Goal: Task Accomplishment & Management: Complete application form

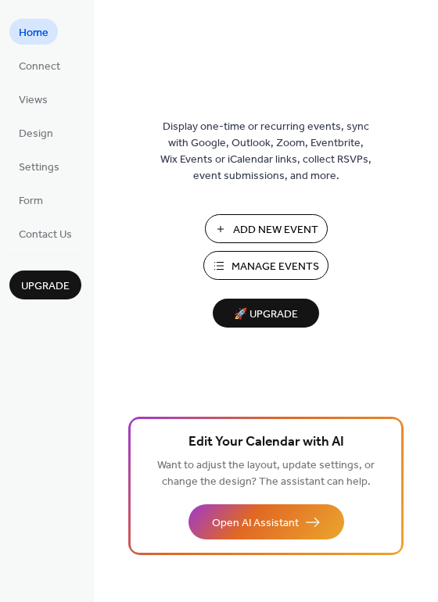
click at [250, 227] on span "Add New Event" at bounding box center [275, 230] width 85 height 16
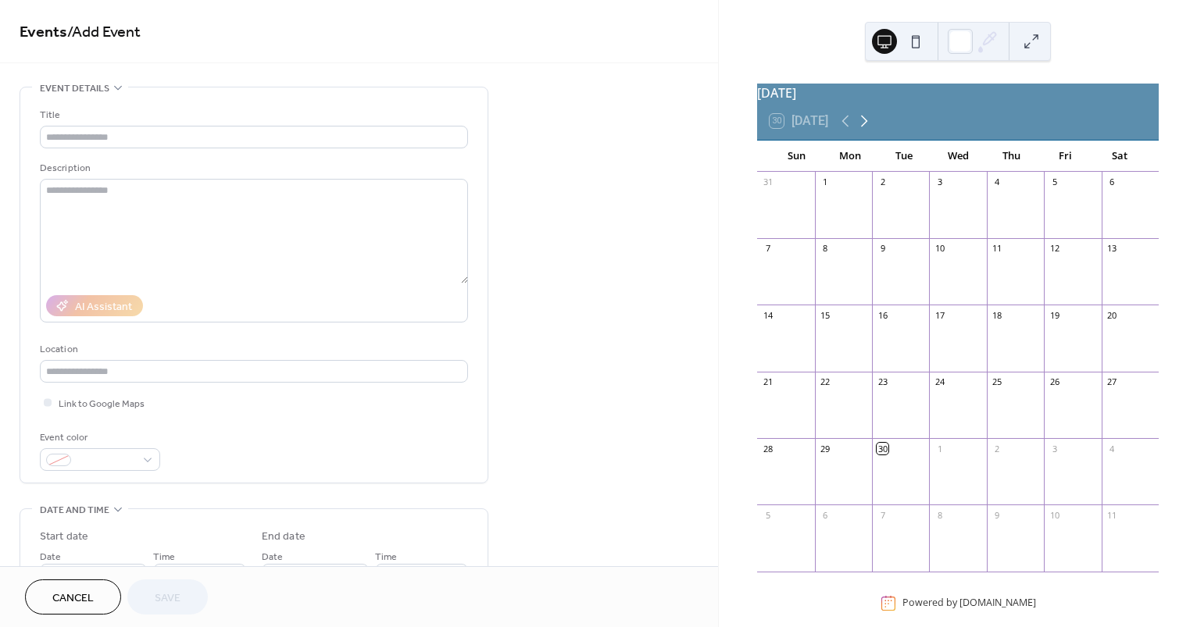
click at [867, 127] on icon at bounding box center [864, 122] width 7 height 12
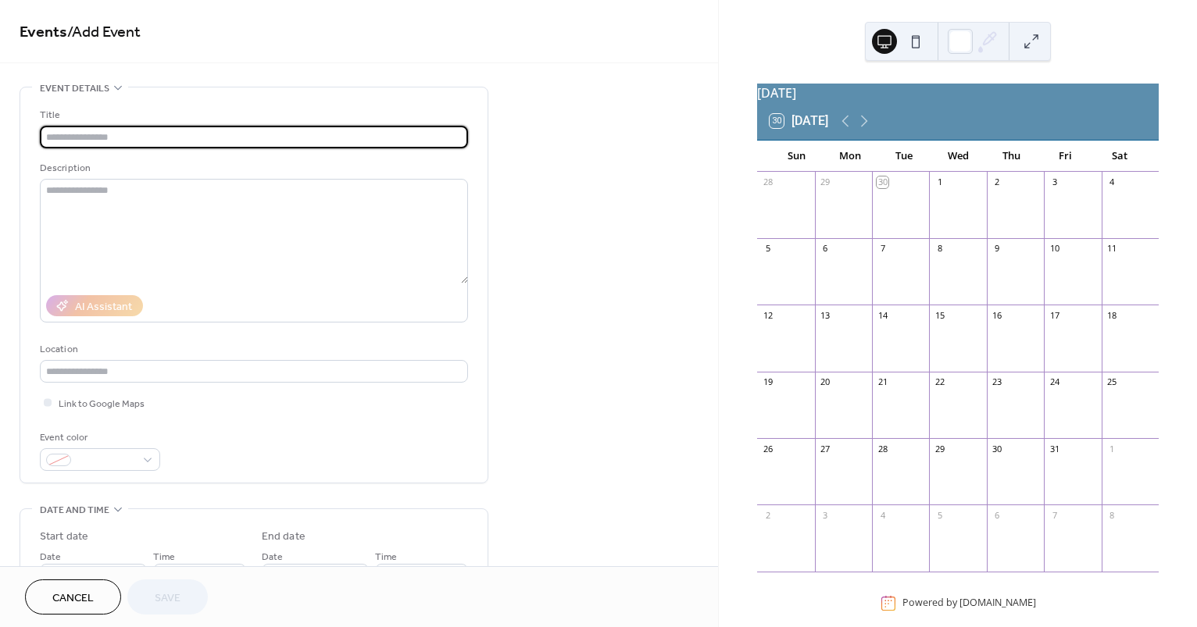
click at [335, 132] on input "text" at bounding box center [254, 137] width 428 height 23
